Goal: Task Accomplishment & Management: Use online tool/utility

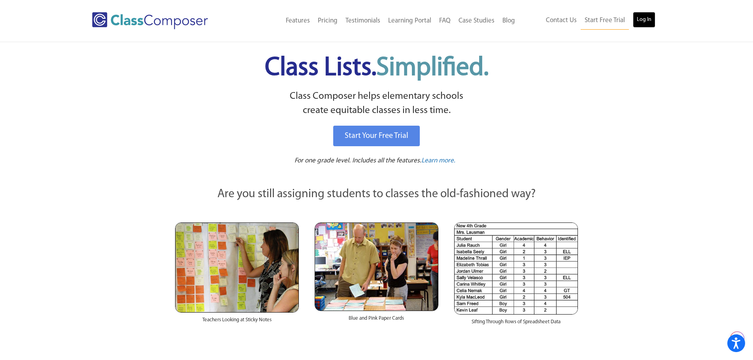
click at [639, 19] on link "Log In" at bounding box center [644, 20] width 23 height 16
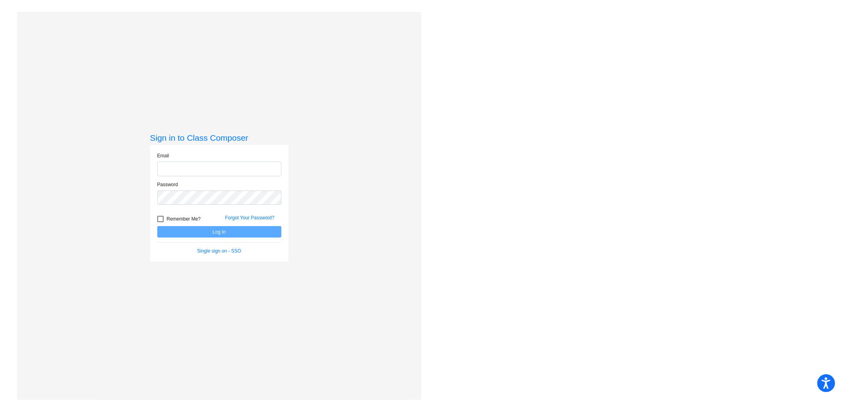
type input "dkennaugh@qcusd.org"
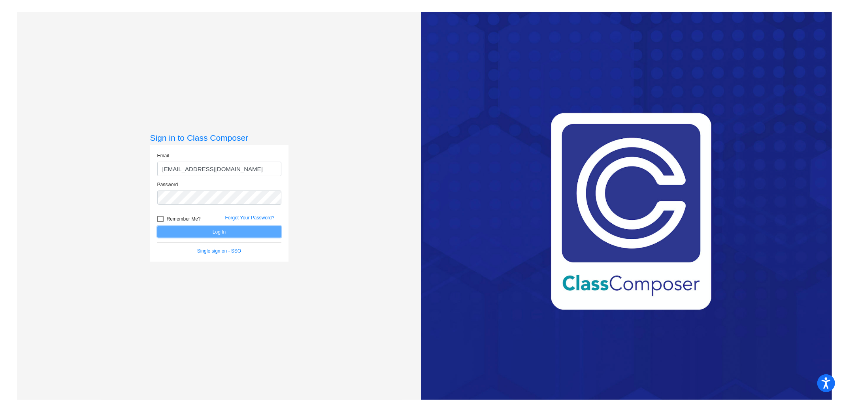
click at [252, 230] on button "Log In" at bounding box center [219, 231] width 124 height 11
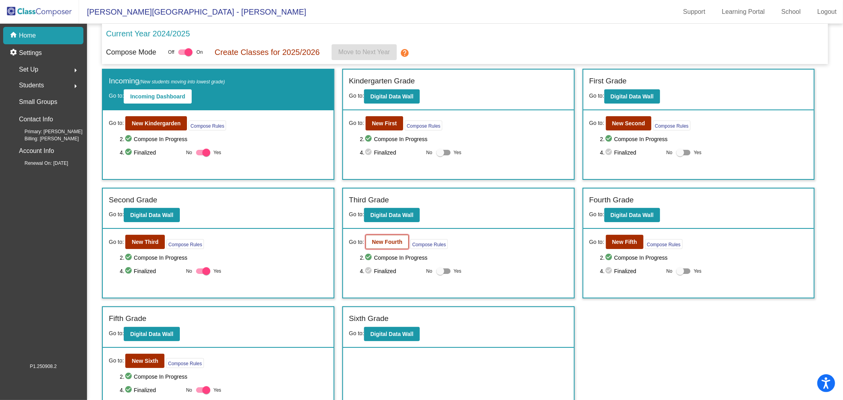
click at [397, 240] on b "New Fourth" at bounding box center [387, 242] width 30 height 6
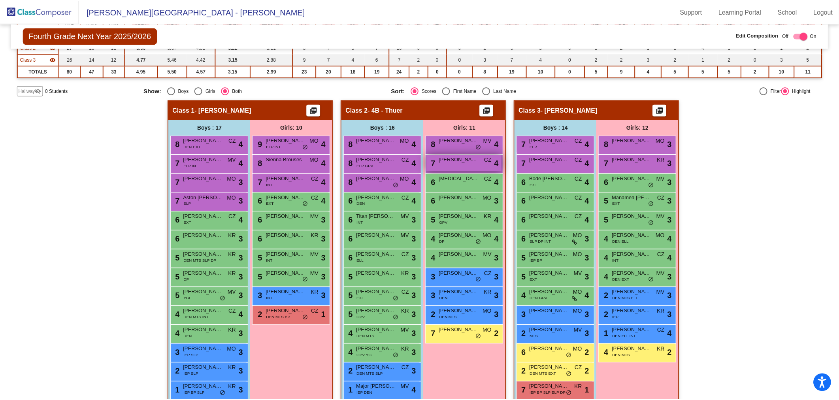
scroll to position [132, 0]
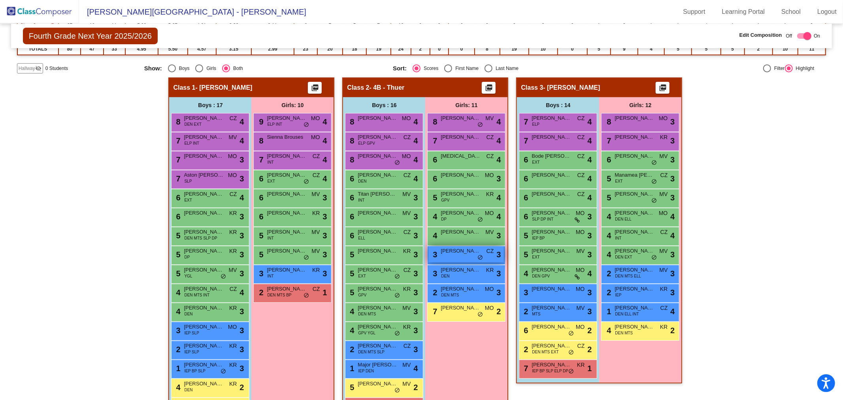
click at [470, 254] on div "3 Isabella Dragt CZ lock do_not_disturb_alt 3" at bounding box center [465, 254] width 75 height 16
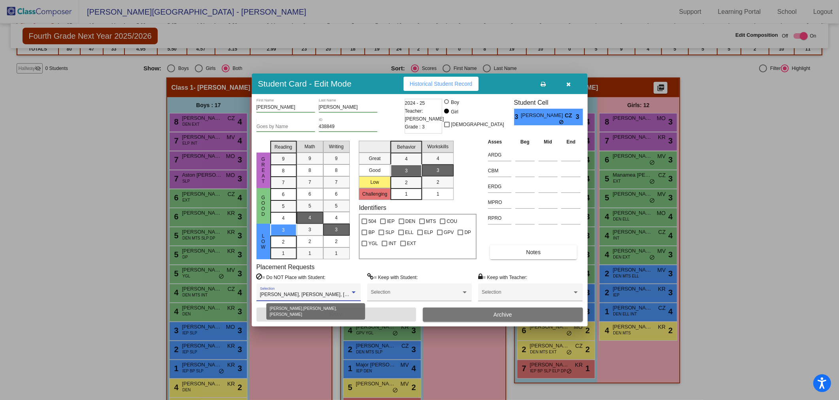
click at [351, 292] on div at bounding box center [353, 293] width 7 height 6
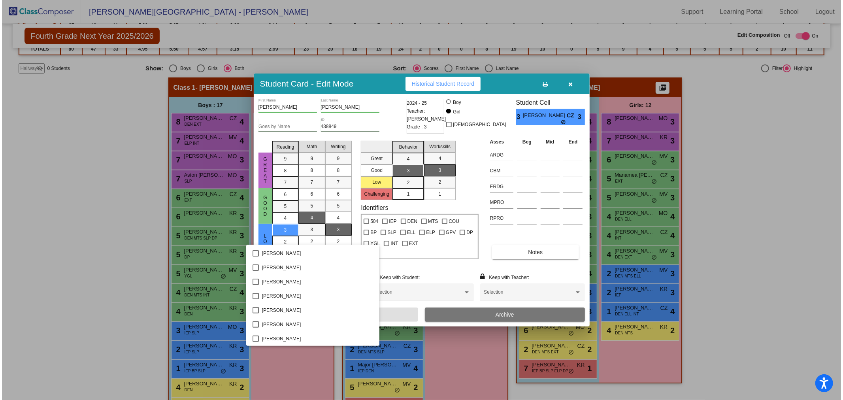
scroll to position [232, 0]
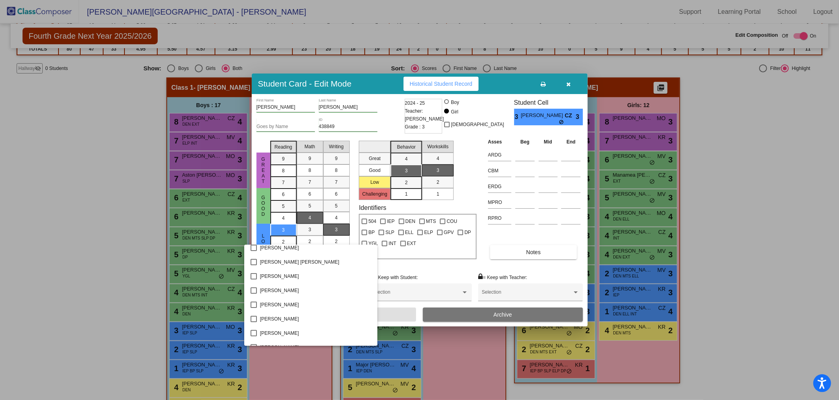
drag, startPoint x: 811, startPoint y: 148, endPoint x: 618, endPoint y: 136, distance: 194.1
click at [811, 148] on div at bounding box center [419, 200] width 839 height 400
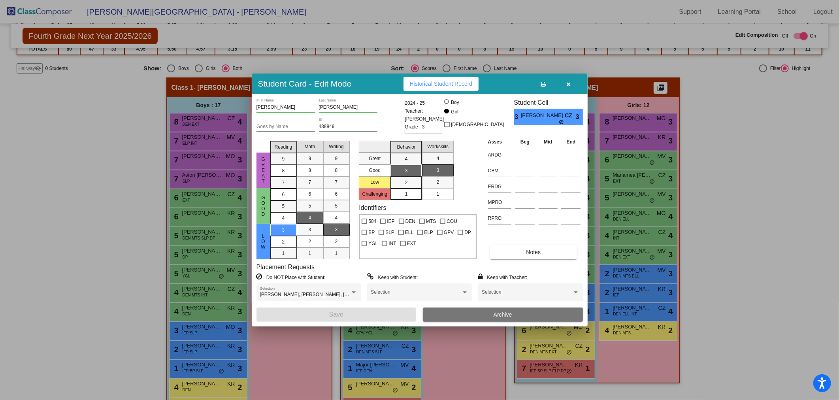
click at [567, 82] on icon "button" at bounding box center [568, 84] width 4 height 6
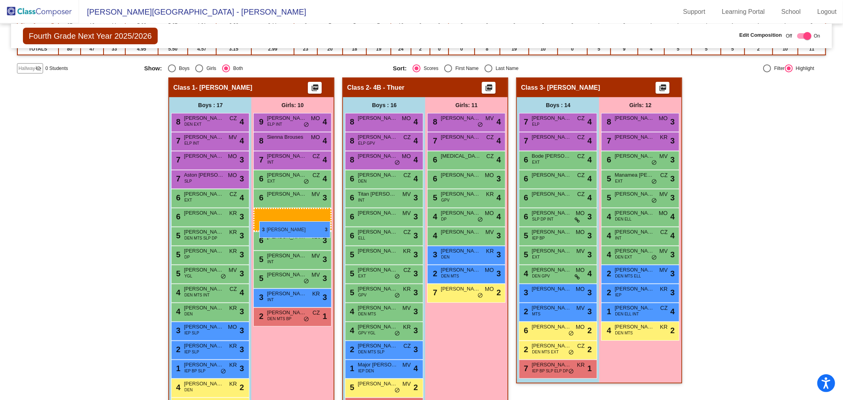
drag, startPoint x: 473, startPoint y: 252, endPoint x: 259, endPoint y: 221, distance: 216.0
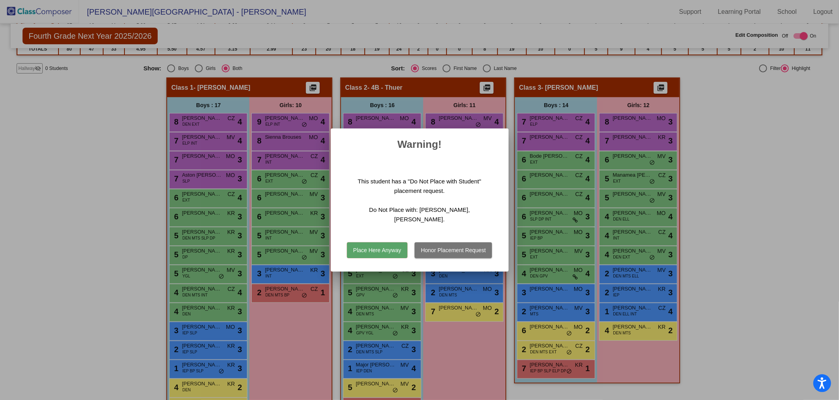
click at [446, 247] on button "Honor Placement Request" at bounding box center [453, 250] width 77 height 16
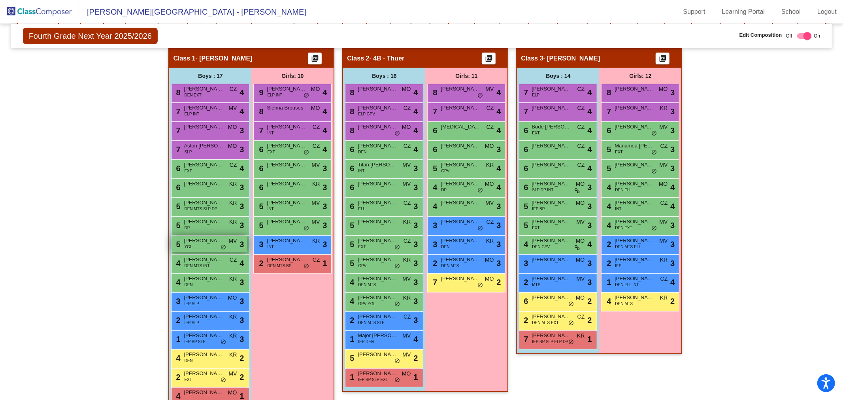
scroll to position [178, 0]
